Goal: Task Accomplishment & Management: Manage account settings

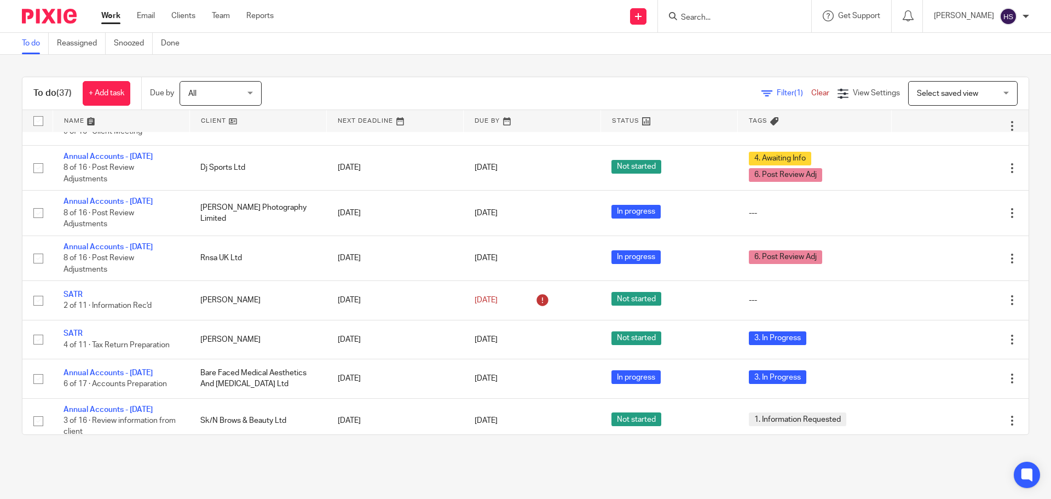
scroll to position [844, 0]
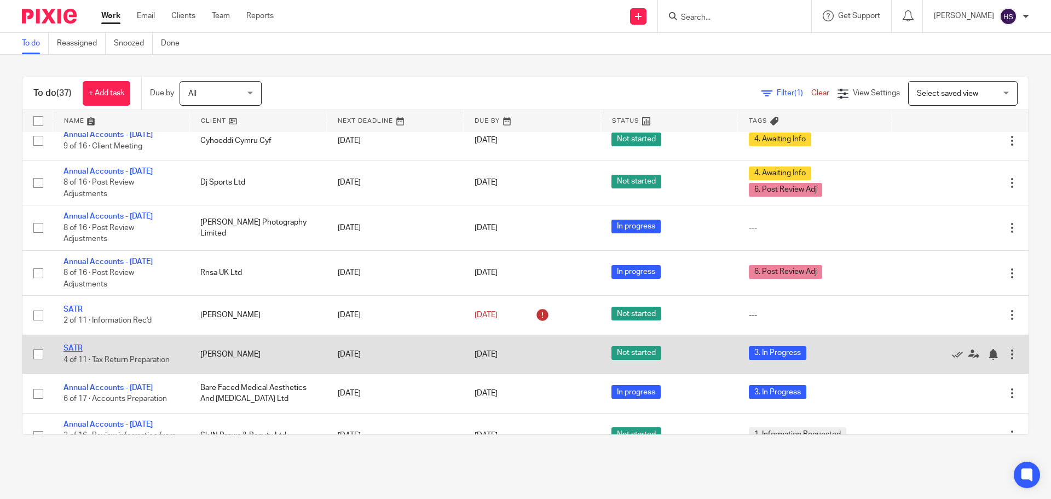
click at [73, 352] on link "SATR" at bounding box center [73, 348] width 19 height 8
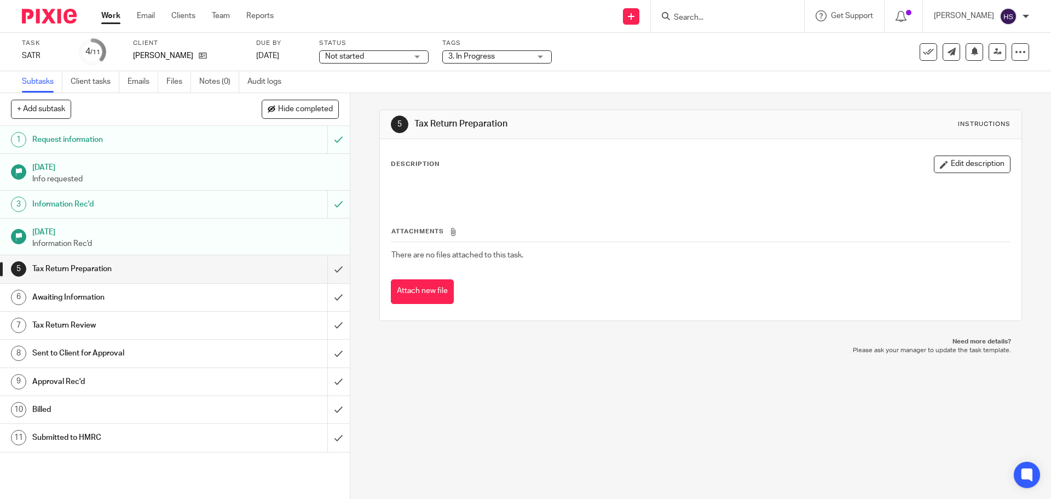
click at [469, 60] on span "3. In Progress" at bounding box center [489, 56] width 82 height 11
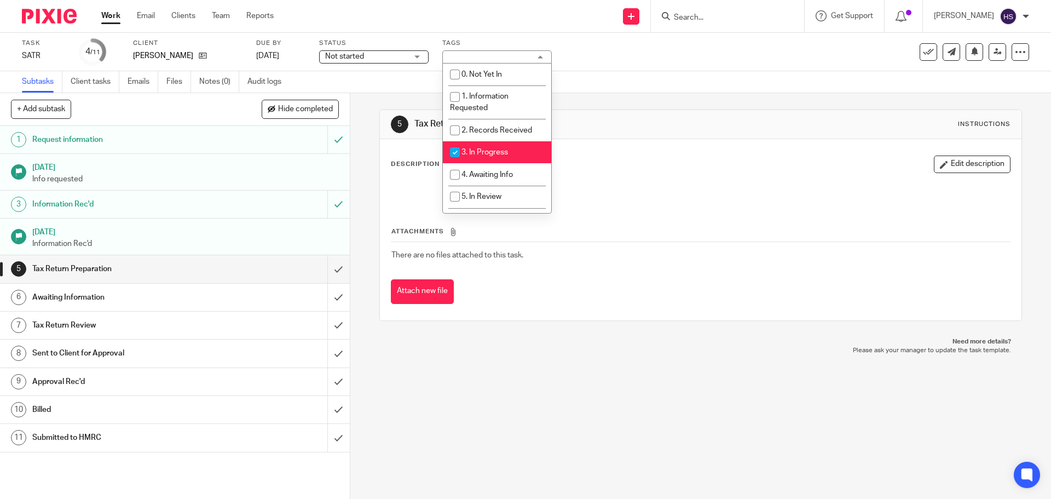
drag, startPoint x: 475, startPoint y: 144, endPoint x: 483, endPoint y: 158, distance: 16.7
click at [475, 145] on li "3. In Progress" at bounding box center [497, 152] width 108 height 22
checkbox input "false"
drag, startPoint x: 486, startPoint y: 170, endPoint x: 509, endPoint y: 162, distance: 24.6
click at [486, 171] on li "4. Awaiting Info" at bounding box center [497, 174] width 108 height 22
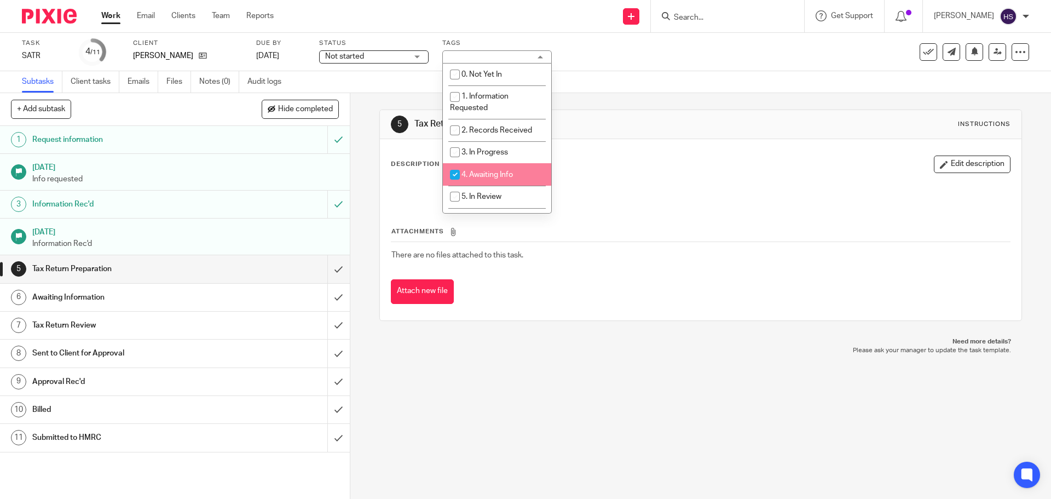
checkbox input "true"
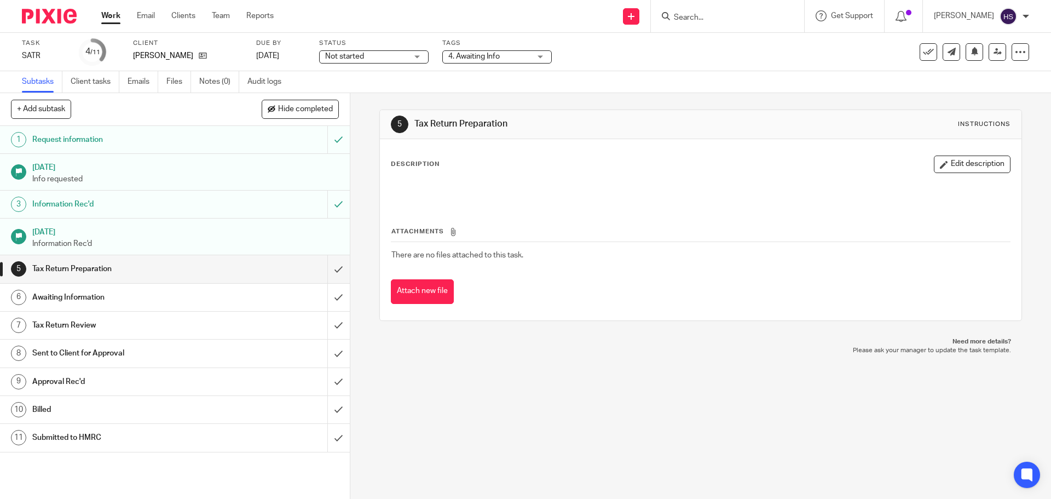
drag, startPoint x: 627, startPoint y: 122, endPoint x: 209, endPoint y: 50, distance: 423.7
click at [616, 120] on h1 "Tax Return Preparation" at bounding box center [569, 123] width 310 height 11
click at [45, 15] on img at bounding box center [49, 16] width 55 height 15
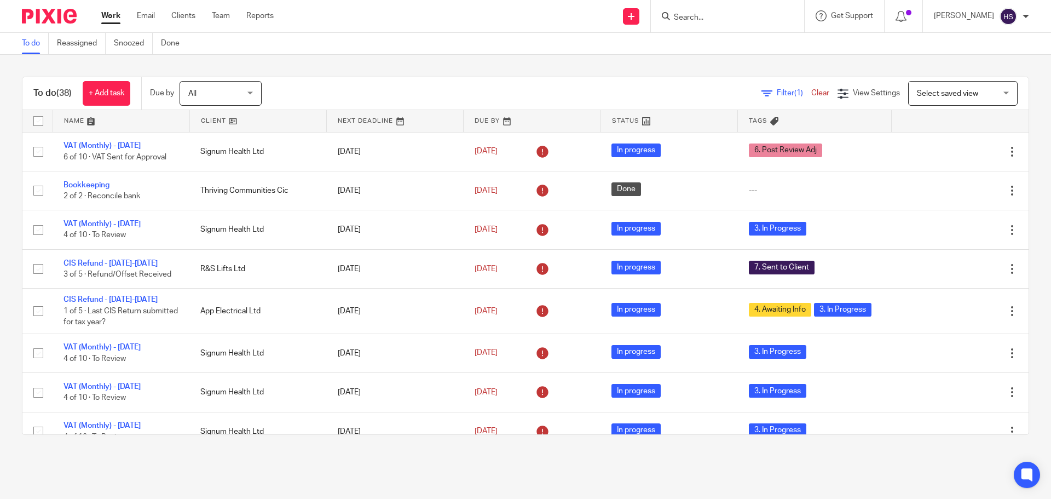
click at [56, 16] on img at bounding box center [49, 16] width 55 height 15
